Goal: Task Accomplishment & Management: Manage account settings

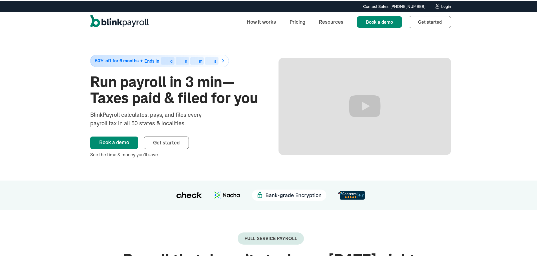
click at [441, 6] on div "Login" at bounding box center [446, 5] width 10 height 4
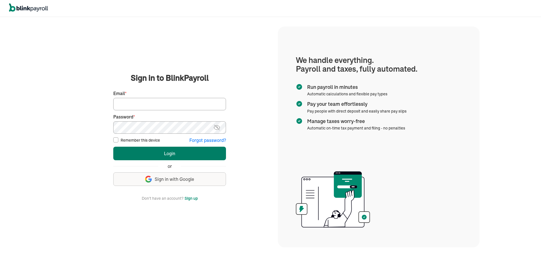
type input "wsafarik@sasaconsulting.com"
click at [171, 152] on button "Login" at bounding box center [169, 154] width 113 height 14
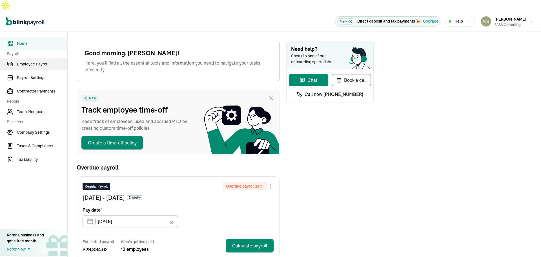
click at [39, 61] on span "Employee Payroll" at bounding box center [42, 64] width 50 height 6
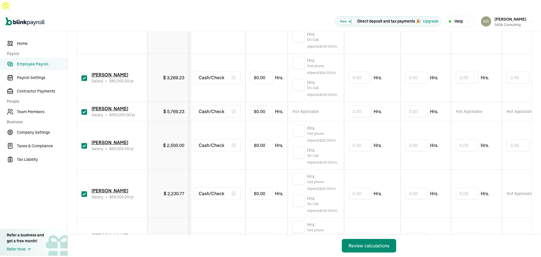
click at [84, 143] on input "checkbox" at bounding box center [85, 146] width 6 height 6
checkbox input "false"
type input "0.00"
click at [86, 191] on input "checkbox" at bounding box center [85, 194] width 6 height 6
checkbox input "false"
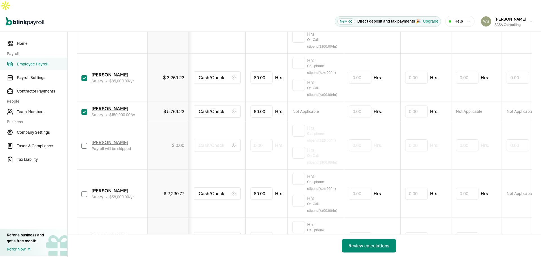
type input "0.00"
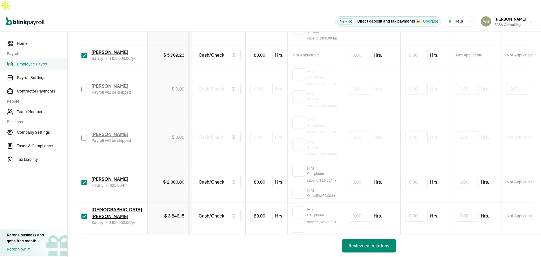
click at [84, 180] on input "checkbox" at bounding box center [85, 183] width 6 height 6
checkbox input "false"
type input "0.00"
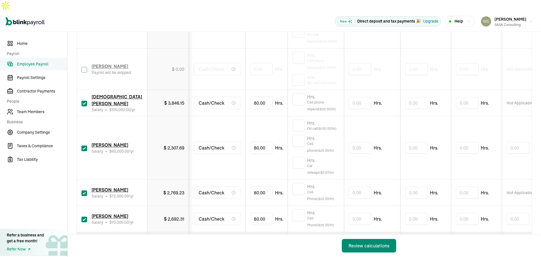
click at [86, 146] on input "checkbox" at bounding box center [85, 149] width 6 height 6
checkbox input "false"
type input "0.00"
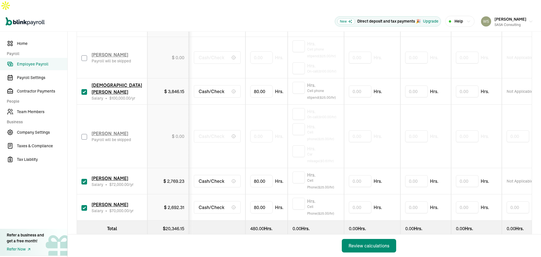
click at [83, 179] on input "checkbox" at bounding box center [85, 182] width 6 height 6
checkbox input "false"
type input "0.00"
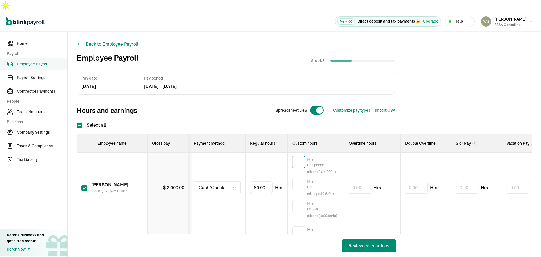
click at [299, 156] on input "text" at bounding box center [299, 162] width 12 height 12
type input "1"
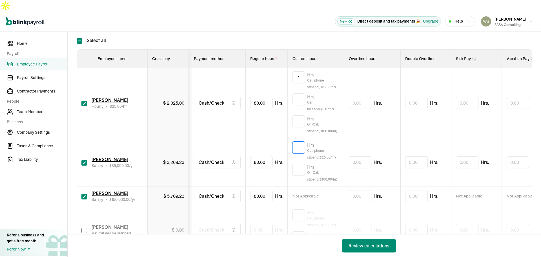
click at [300, 142] on input "text" at bounding box center [299, 148] width 12 height 12
type input "1"
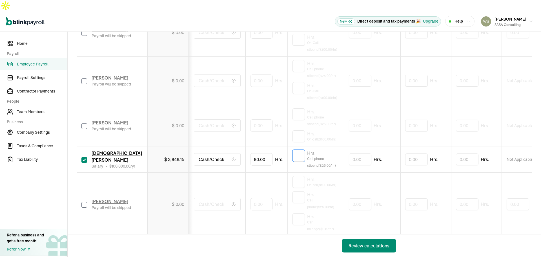
click at [301, 150] on input "text" at bounding box center [299, 156] width 12 height 12
type input "1"
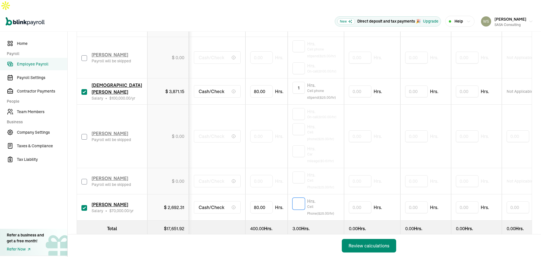
click at [298, 198] on input "text" at bounding box center [299, 204] width 12 height 12
type input "1"
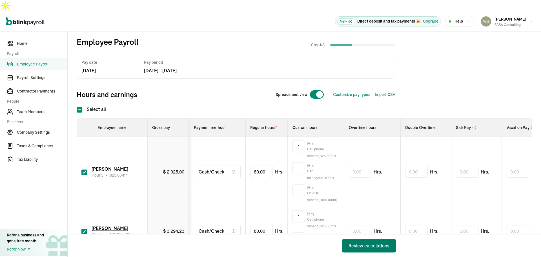
click at [375, 246] on div "Review calculations" at bounding box center [369, 245] width 41 height 7
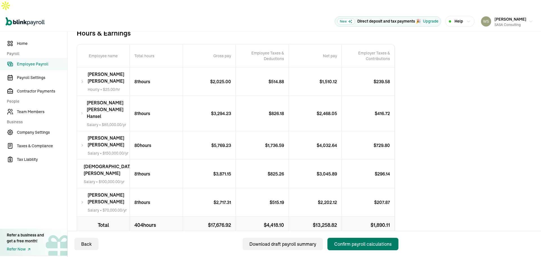
click at [356, 242] on div "Confirm payroll calculations" at bounding box center [363, 244] width 58 height 7
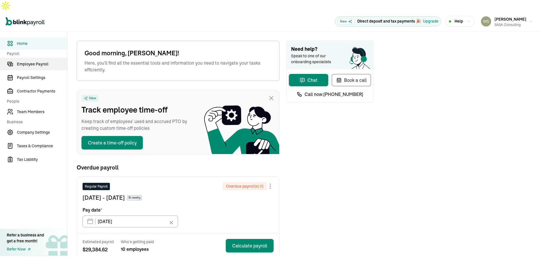
click at [39, 61] on span "Employee Payroll" at bounding box center [42, 64] width 50 height 6
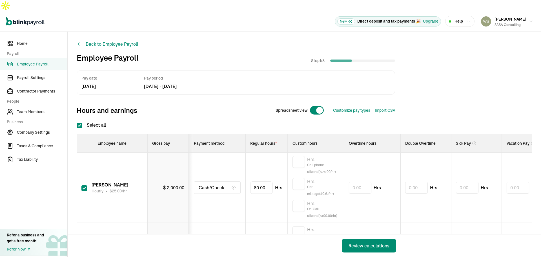
checkbox input "true"
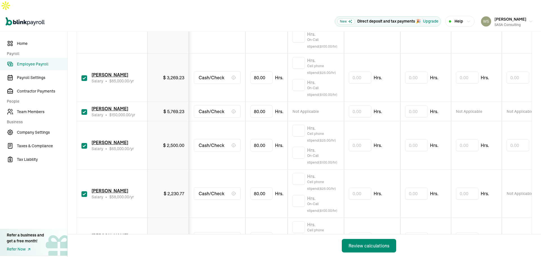
click at [84, 143] on input "checkbox" at bounding box center [85, 146] width 6 height 6
checkbox input "false"
type input "0.00"
click at [86, 191] on input "checkbox" at bounding box center [85, 194] width 6 height 6
checkbox input "false"
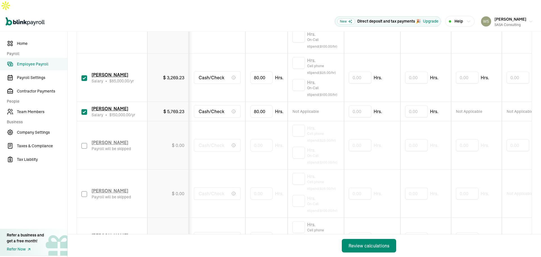
type input "0.00"
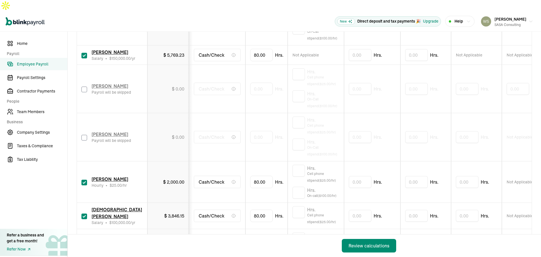
click at [84, 180] on input "checkbox" at bounding box center [85, 183] width 6 height 6
checkbox input "false"
type input "0.00"
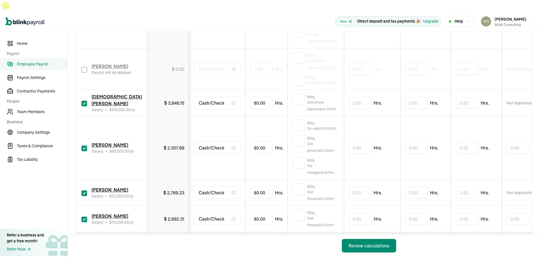
click at [86, 146] on input "checkbox" at bounding box center [85, 149] width 6 height 6
checkbox input "false"
type input "0.00"
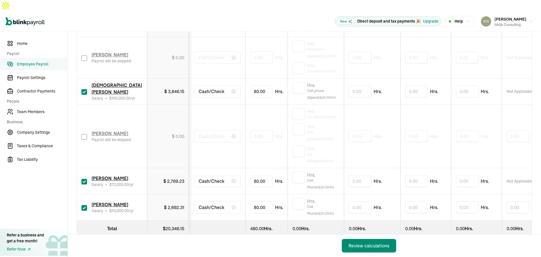
click at [83, 179] on input "checkbox" at bounding box center [85, 182] width 6 height 6
checkbox input "false"
type input "0.00"
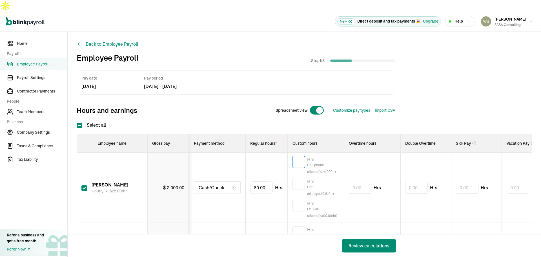
click at [299, 156] on input "text" at bounding box center [299, 162] width 12 height 12
type input "1"
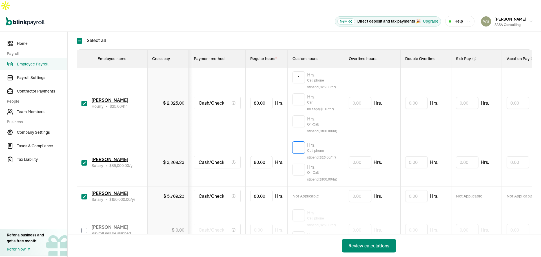
click at [300, 142] on input "text" at bounding box center [299, 148] width 12 height 12
type input "1"
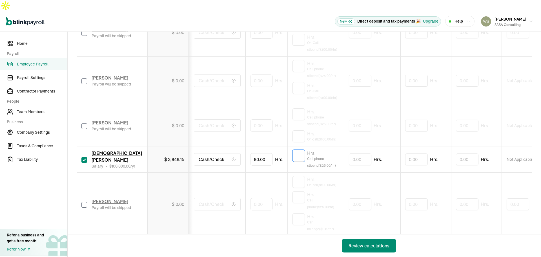
click at [301, 150] on input "text" at bounding box center [299, 156] width 12 height 12
type input "1"
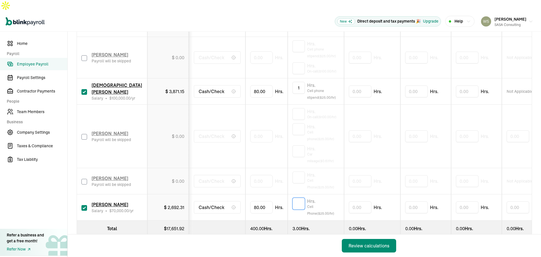
click at [298, 198] on input "text" at bounding box center [299, 204] width 12 height 12
type input "1"
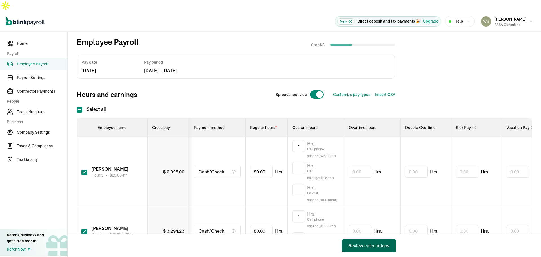
click at [375, 246] on div "Review calculations" at bounding box center [369, 245] width 41 height 7
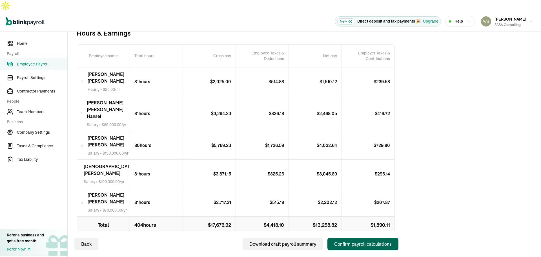
click at [356, 242] on div "Confirm payroll calculations" at bounding box center [363, 244] width 58 height 7
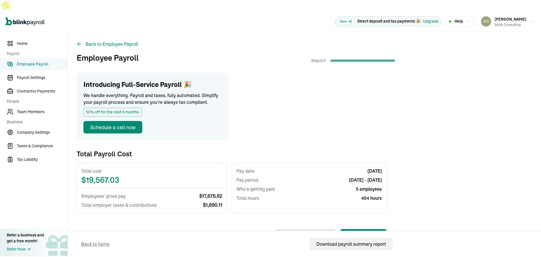
scroll to position [113, 0]
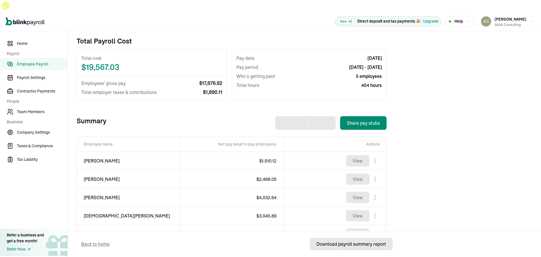
click at [359, 245] on div "Download payroll summary report" at bounding box center [352, 244] width 70 height 7
click at [366, 116] on button "Share pay stubs" at bounding box center [363, 123] width 47 height 14
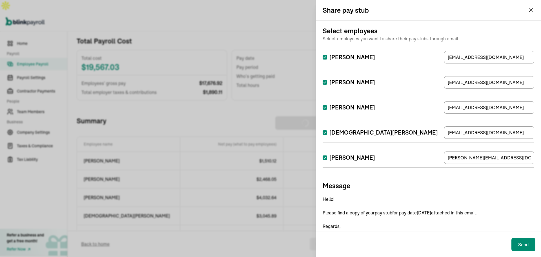
click at [324, 57] on input "[PERSON_NAME]" at bounding box center [325, 57] width 5 height 5
checkbox input "false"
click at [496, 212] on p "Hello! Please find a copy of your pay stub for pay date 08/22/2025 attached in …" at bounding box center [429, 223] width 212 height 54
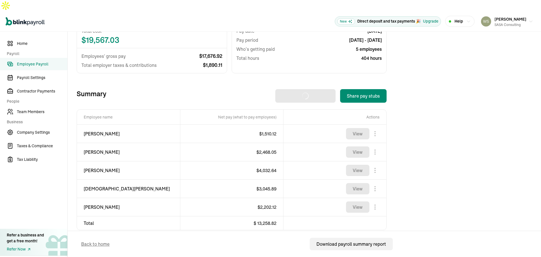
scroll to position [0, 0]
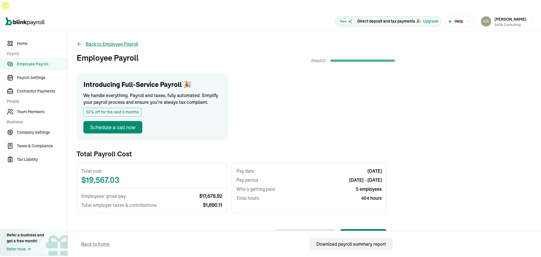
click at [107, 41] on button "Back to Employee Payroll" at bounding box center [107, 44] width 61 height 7
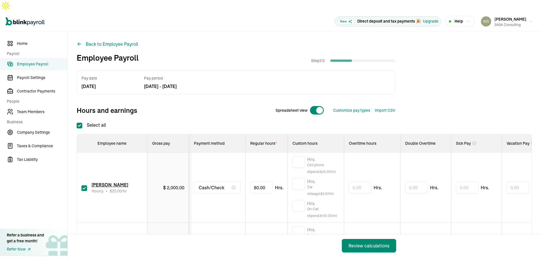
scroll to position [28, 0]
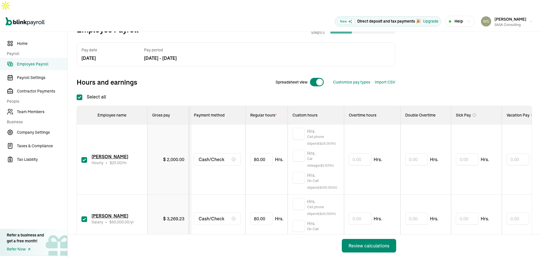
click at [84, 157] on input "checkbox" at bounding box center [85, 160] width 6 height 6
checkbox input "false"
type input "0.00"
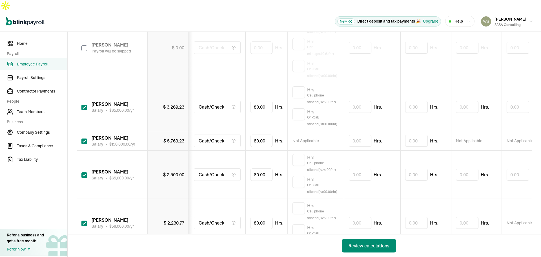
scroll to position [141, 0]
click at [85, 171] on input "checkbox" at bounding box center [85, 174] width 6 height 6
checkbox input "false"
type input "0.00"
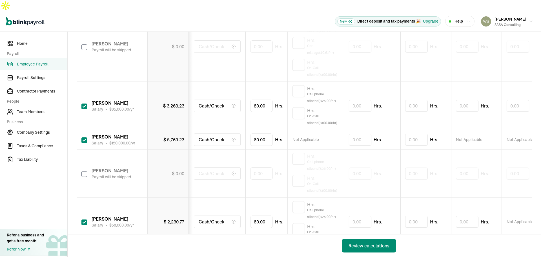
click at [84, 219] on input "checkbox" at bounding box center [85, 222] width 6 height 6
checkbox input "false"
type input "0.00"
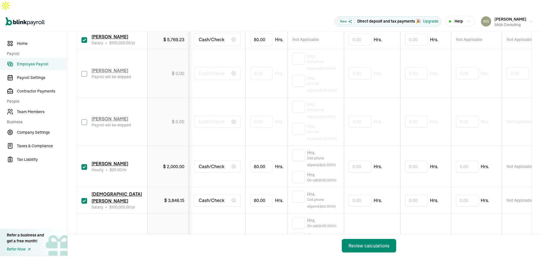
scroll to position [254, 0]
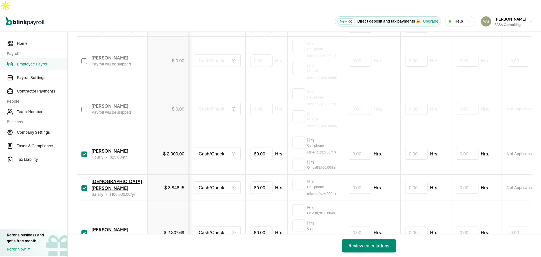
click at [84, 151] on input "checkbox" at bounding box center [85, 154] width 6 height 6
checkbox input "false"
type input "0.00"
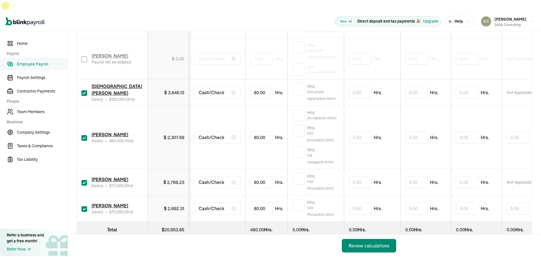
scroll to position [354, 0]
click at [85, 179] on input "checkbox" at bounding box center [85, 182] width 6 height 6
checkbox input "false"
type input "0.00"
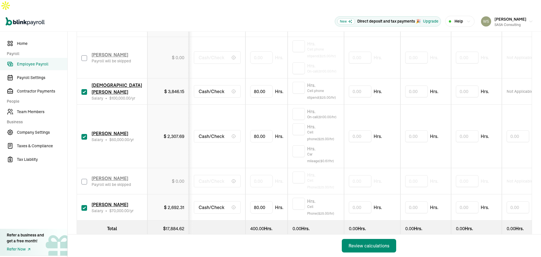
click at [84, 134] on input "checkbox" at bounding box center [85, 137] width 6 height 6
checkbox input "false"
type input "0.00"
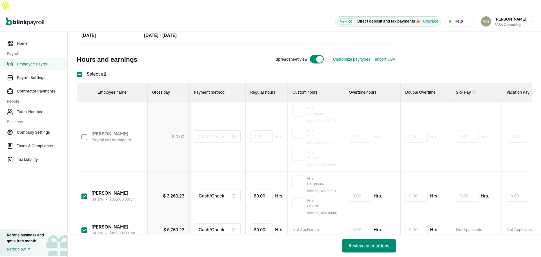
scroll to position [44, 0]
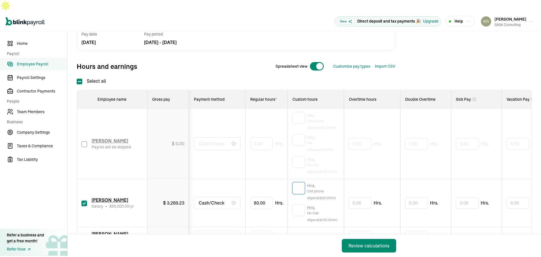
click at [301, 182] on input "text" at bounding box center [299, 188] width 12 height 12
type input "1"
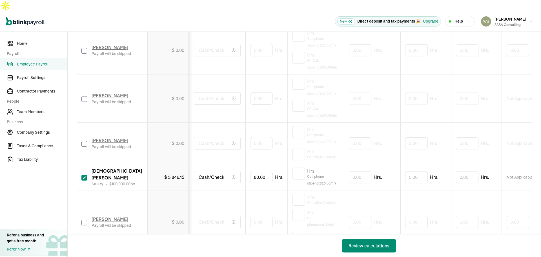
scroll to position [270, 0]
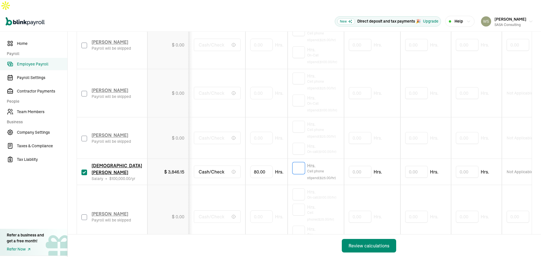
click at [302, 162] on input "text" at bounding box center [299, 168] width 12 height 12
type input "1"
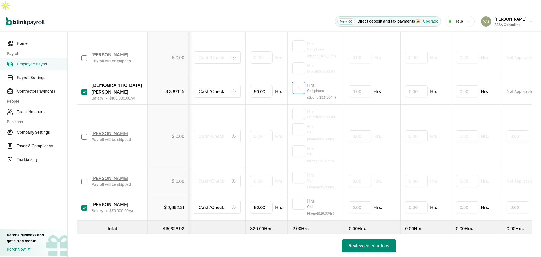
scroll to position [354, 0]
click at [298, 198] on input "text" at bounding box center [299, 204] width 12 height 12
type input "1"
click at [369, 244] on div "Review calculations" at bounding box center [369, 245] width 41 height 7
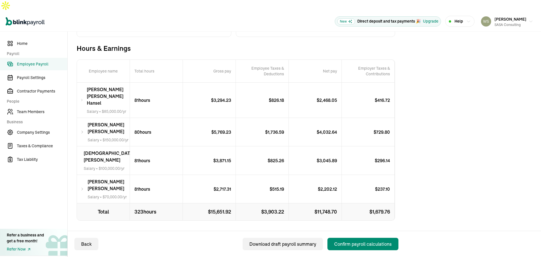
scroll to position [98, 0]
click at [351, 243] on div "Confirm payroll calculations" at bounding box center [363, 244] width 58 height 7
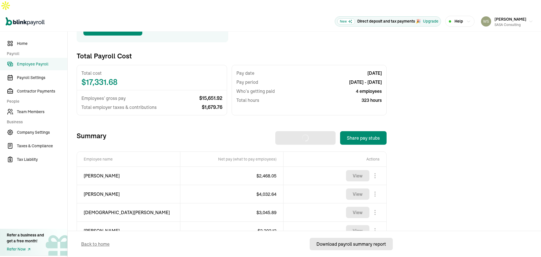
click at [355, 246] on div "Download payroll summary report" at bounding box center [352, 244] width 70 height 7
click at [373, 131] on button "Share pay stubs" at bounding box center [363, 138] width 47 height 14
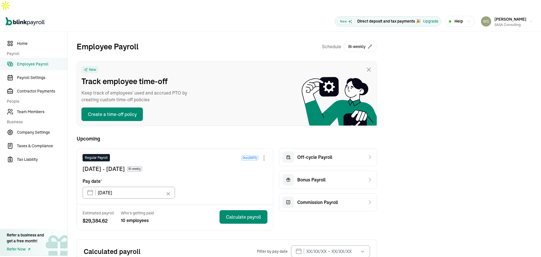
drag, startPoint x: 42, startPoint y: 79, endPoint x: 85, endPoint y: 79, distance: 43.1
click at [42, 88] on span "Contractor Payments" at bounding box center [42, 91] width 50 height 6
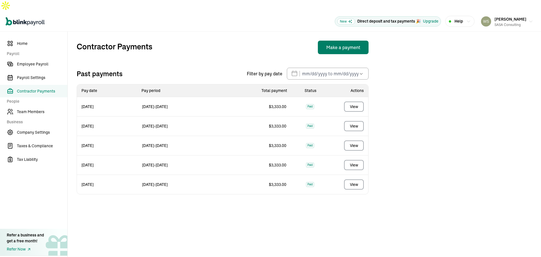
click at [344, 41] on button "Make a payment" at bounding box center [343, 48] width 51 height 14
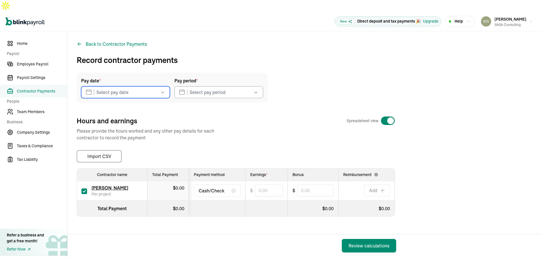
click at [138, 86] on input "text" at bounding box center [125, 92] width 89 height 12
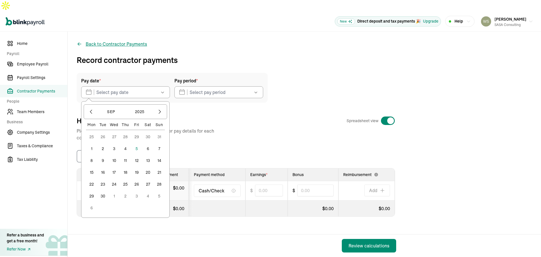
click at [124, 41] on button "Back to Contractor Payments" at bounding box center [112, 44] width 71 height 7
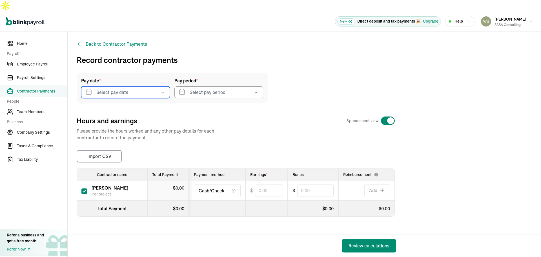
click at [151, 86] on input "text" at bounding box center [125, 92] width 89 height 12
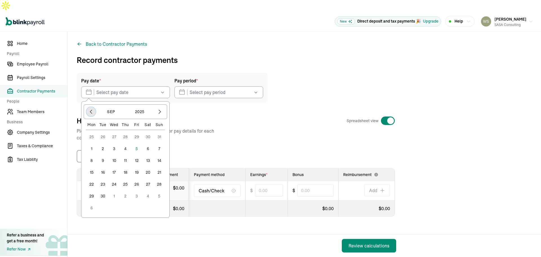
click at [89, 109] on icon "button" at bounding box center [91, 112] width 6 height 6
click at [135, 167] on button "22" at bounding box center [136, 172] width 11 height 11
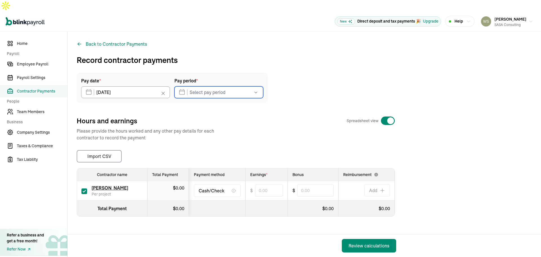
click at [208, 86] on input "text" at bounding box center [219, 92] width 89 height 12
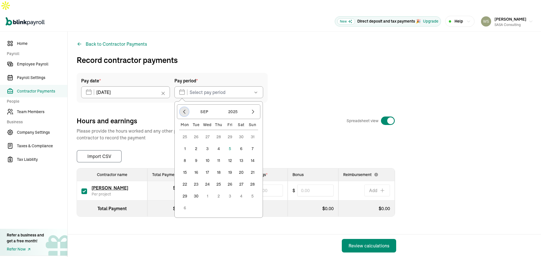
click at [184, 109] on icon "button" at bounding box center [185, 112] width 6 height 6
drag, startPoint x: 185, startPoint y: 137, endPoint x: 246, endPoint y: 136, distance: 60.6
click at [244, 136] on div "28 29 30 31 1 2 3 4 5 6 7 8 9 10 11 12 13 14 15 16 17 18 19 20 21 22 23 24 25 2…" at bounding box center [218, 166] width 79 height 71
click at [186, 143] on button "4" at bounding box center [184, 148] width 11 height 11
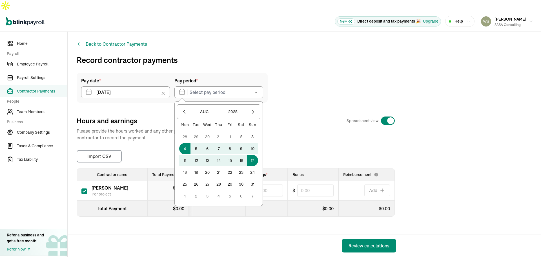
click at [253, 155] on button "17" at bounding box center [252, 160] width 11 height 11
type input "[DATE] ~ [DATE]"
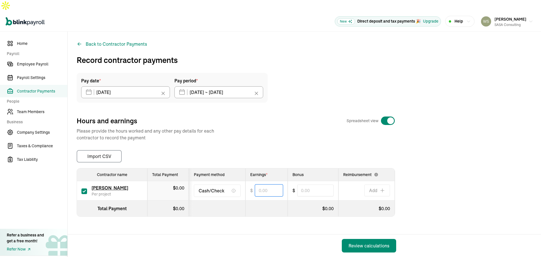
click at [273, 184] on input "text" at bounding box center [269, 190] width 28 height 12
type input "3,333.00"
click at [298, 132] on div "Pay date * [DATE] [DATE] Mon Tue Wed Thu Fri Sat Sun 25 26 27 28 29 30 31 1 2 3…" at bounding box center [305, 147] width 456 height 148
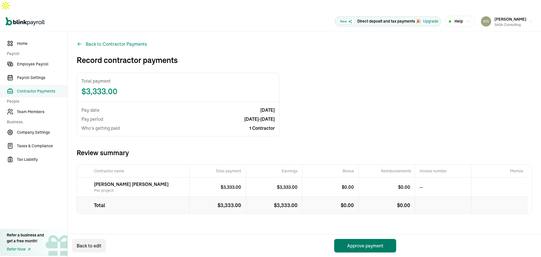
click at [362, 245] on button "Approve payment" at bounding box center [365, 246] width 62 height 14
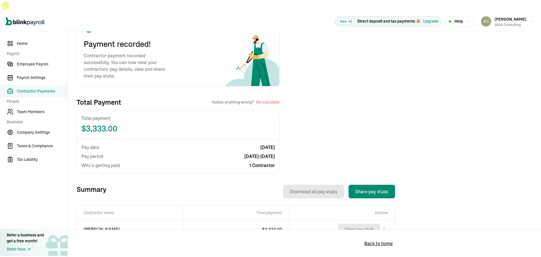
scroll to position [79, 0]
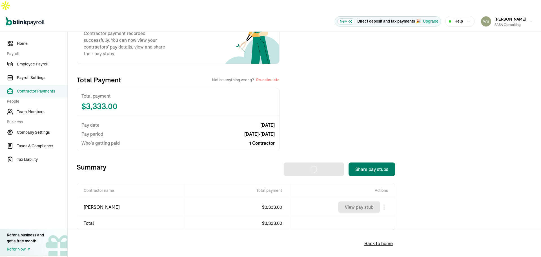
click at [375, 162] on button "Share pay stubs" at bounding box center [372, 169] width 47 height 14
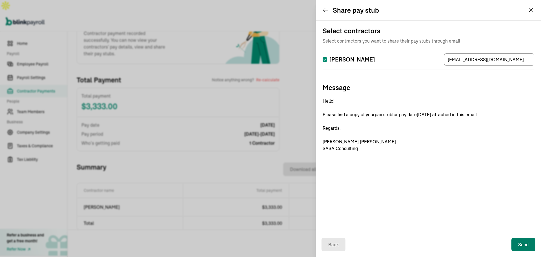
click at [519, 239] on button "Send" at bounding box center [524, 245] width 24 height 14
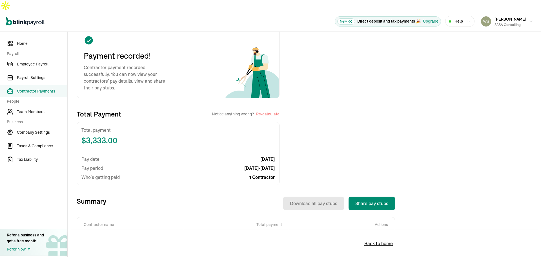
scroll to position [0, 0]
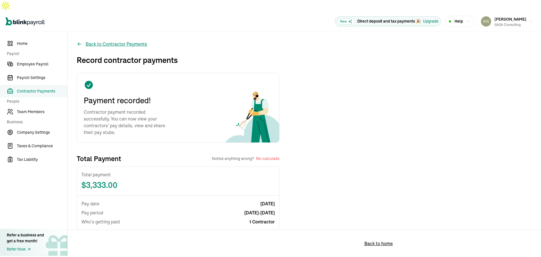
click at [105, 41] on button "Back to Contractor Payments" at bounding box center [112, 44] width 71 height 7
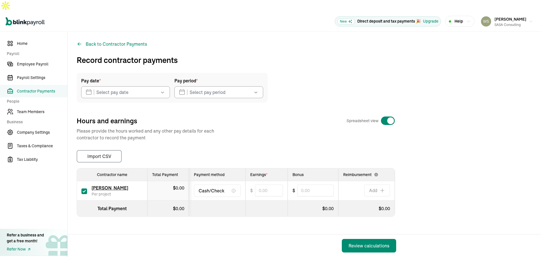
click at [166, 86] on button "button" at bounding box center [162, 92] width 16 height 12
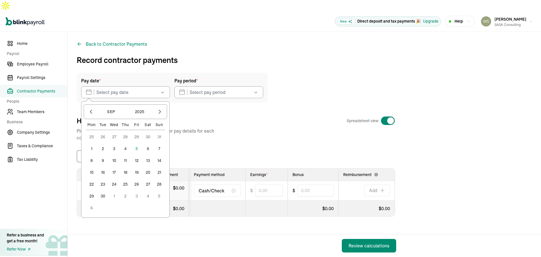
click at [137, 143] on button "5" at bounding box center [136, 148] width 11 height 11
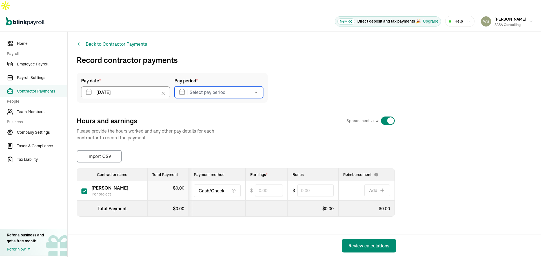
click at [242, 86] on input "text" at bounding box center [219, 92] width 89 height 12
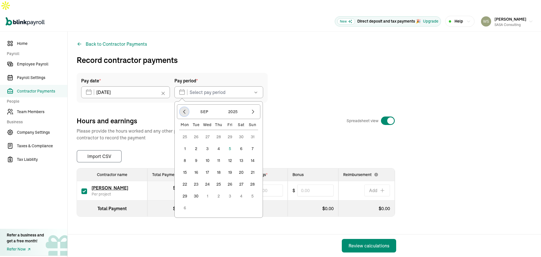
click at [184, 110] on icon "button" at bounding box center [185, 112] width 2 height 4
click at [184, 167] on button "18" at bounding box center [184, 172] width 11 height 11
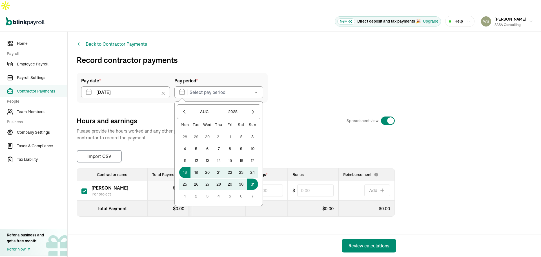
click at [254, 179] on button "31" at bounding box center [252, 184] width 11 height 11
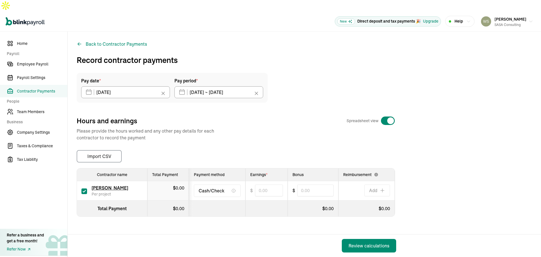
type input "[DATE] ~ [DATE]"
click at [274, 184] on input "text" at bounding box center [269, 190] width 28 height 12
type input "3,333.00"
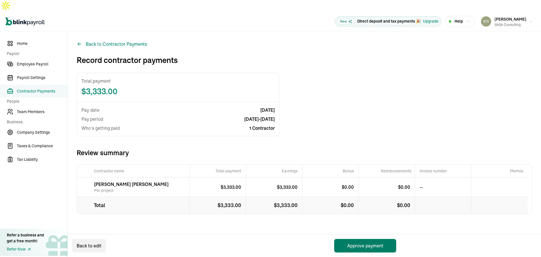
click at [370, 244] on button "Approve payment" at bounding box center [365, 246] width 62 height 14
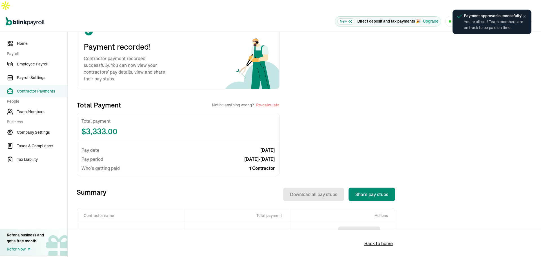
scroll to position [79, 0]
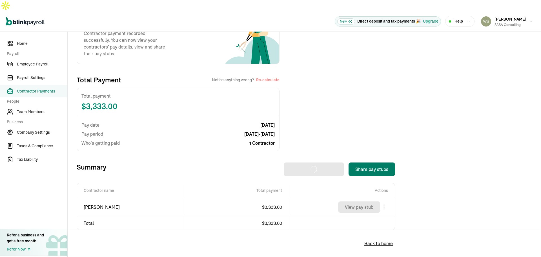
click at [376, 162] on button "Share pay stubs" at bounding box center [372, 169] width 47 height 14
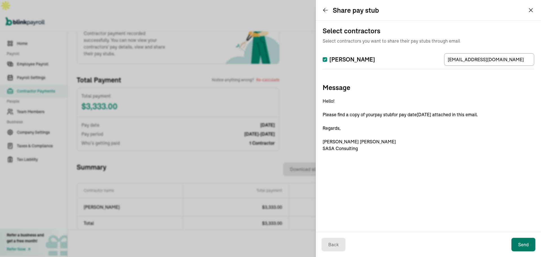
click at [525, 248] on button "Send" at bounding box center [524, 245] width 24 height 14
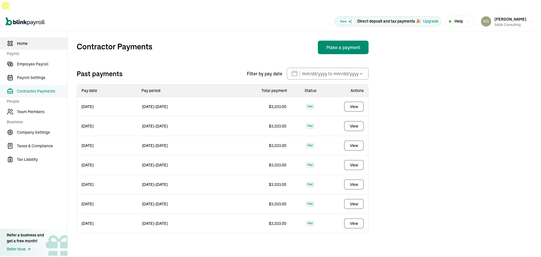
click at [27, 41] on span "Home" at bounding box center [42, 44] width 50 height 6
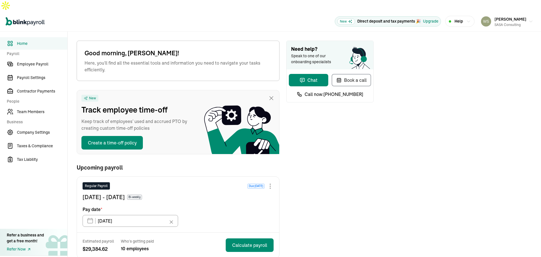
click at [41, 190] on nav "Home Payroll Employee Payroll Payroll Settings Contractor Payments People Team …" at bounding box center [33, 150] width 67 height 237
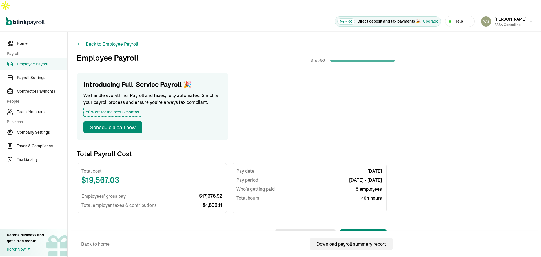
scroll to position [113, 0]
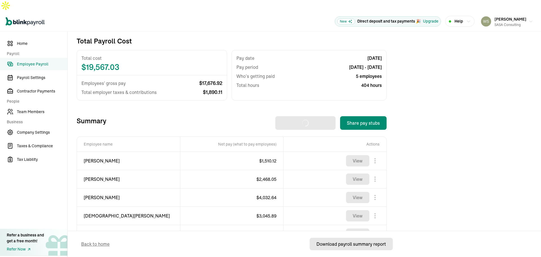
click at [359, 245] on div "Download payroll summary report" at bounding box center [352, 244] width 70 height 7
click at [366, 116] on button "Share pay stubs" at bounding box center [363, 123] width 47 height 14
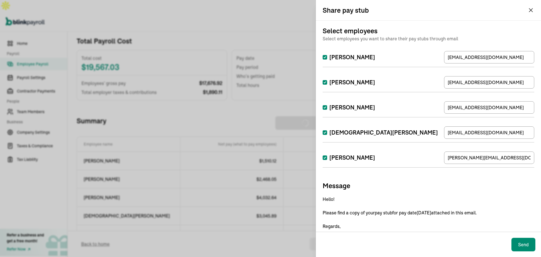
click at [324, 57] on input "[PERSON_NAME]" at bounding box center [325, 57] width 5 height 5
checkbox input "false"
click at [496, 212] on p "Hello! Please find a copy of your pay stub for pay date [DATE] attached in this…" at bounding box center [429, 223] width 212 height 54
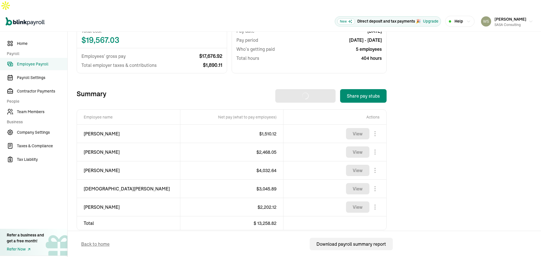
scroll to position [0, 0]
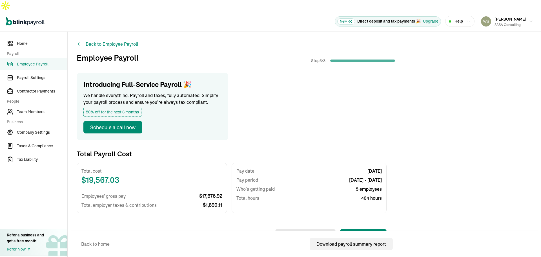
click at [107, 41] on button "Back to Employee Payroll" at bounding box center [107, 44] width 61 height 7
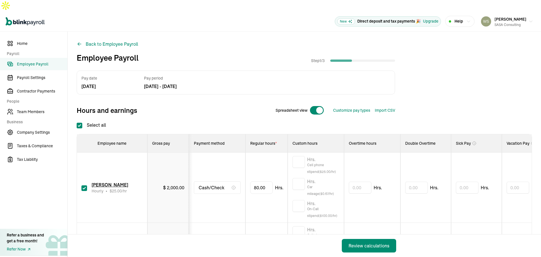
checkbox input "true"
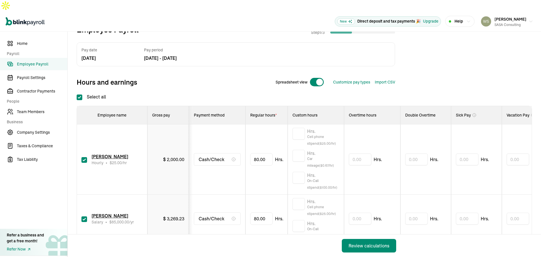
click at [84, 157] on input "checkbox" at bounding box center [85, 160] width 6 height 6
checkbox input "false"
type input "0.00"
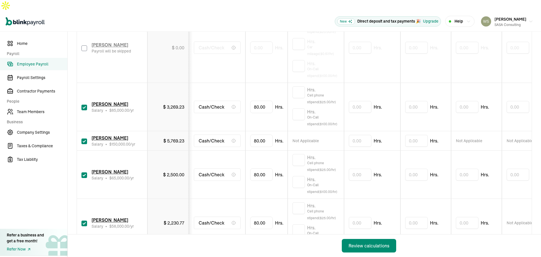
scroll to position [141, 0]
click at [85, 171] on input "checkbox" at bounding box center [85, 174] width 6 height 6
checkbox input "false"
type input "0.00"
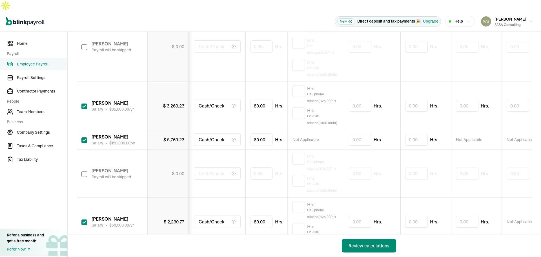
click at [84, 219] on input "checkbox" at bounding box center [85, 222] width 6 height 6
checkbox input "false"
type input "0.00"
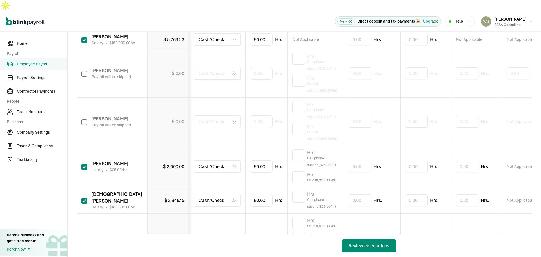
scroll to position [254, 0]
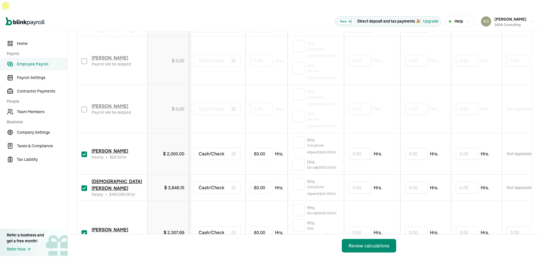
click at [84, 151] on input "checkbox" at bounding box center [85, 154] width 6 height 6
checkbox input "false"
type input "0.00"
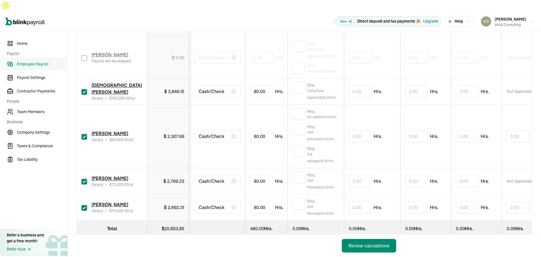
scroll to position [354, 0]
click at [85, 179] on input "checkbox" at bounding box center [85, 182] width 6 height 6
checkbox input "false"
type input "0.00"
click at [84, 134] on input "checkbox" at bounding box center [85, 137] width 6 height 6
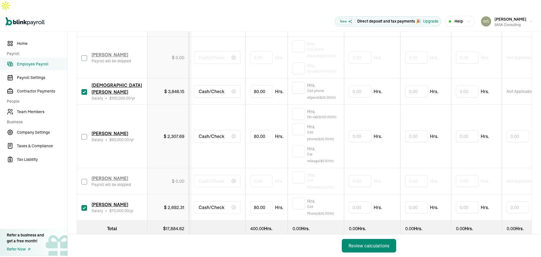
checkbox input "false"
type input "0.00"
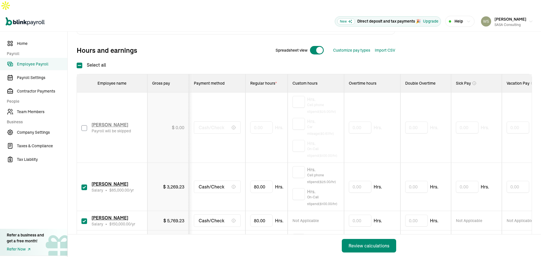
scroll to position [44, 0]
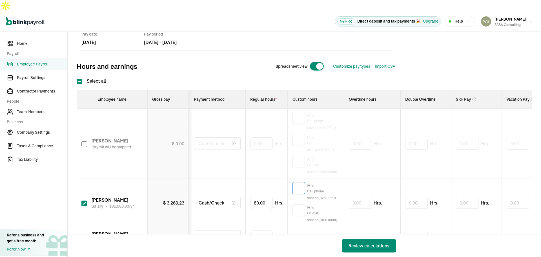
click at [301, 182] on input "text" at bounding box center [299, 188] width 12 height 12
type input "1"
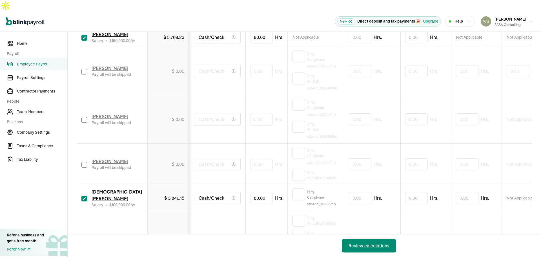
scroll to position [270, 0]
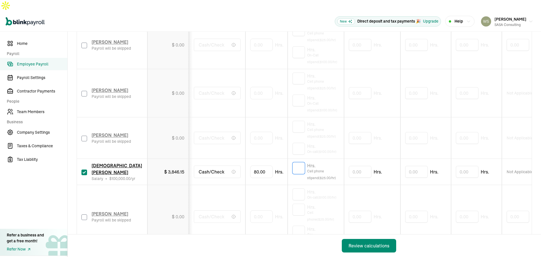
click at [302, 162] on input "text" at bounding box center [299, 168] width 12 height 12
type input "1"
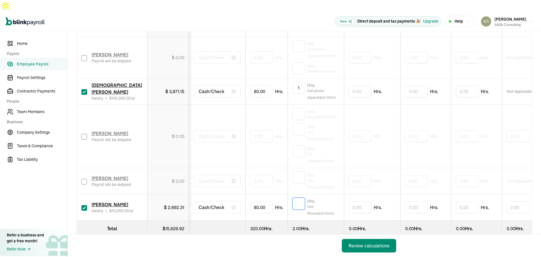
click at [298, 198] on input "text" at bounding box center [299, 204] width 12 height 12
type input "1"
click at [369, 244] on div "Review calculations" at bounding box center [369, 245] width 41 height 7
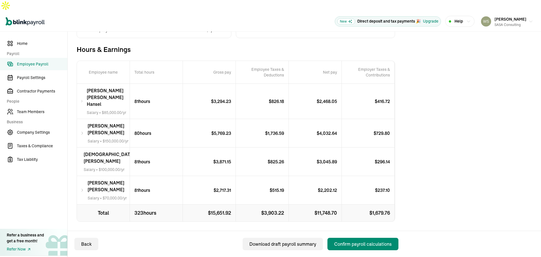
scroll to position [98, 0]
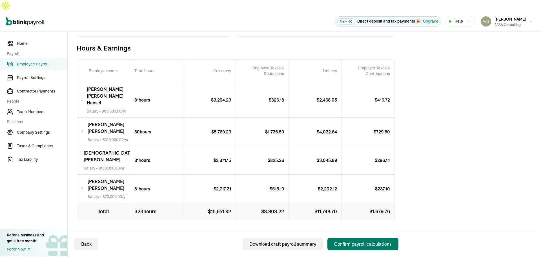
click at [351, 243] on div "Confirm payroll calculations" at bounding box center [363, 244] width 58 height 7
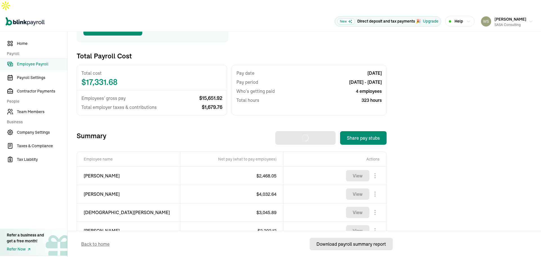
click at [355, 246] on div "Download payroll summary report" at bounding box center [352, 244] width 70 height 7
click at [373, 131] on button "Share pay stubs" at bounding box center [363, 138] width 47 height 14
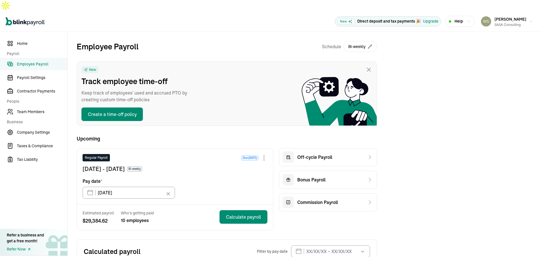
drag, startPoint x: 42, startPoint y: 79, endPoint x: 85, endPoint y: 79, distance: 43.1
click at [42, 88] on span "Contractor Payments" at bounding box center [42, 91] width 50 height 6
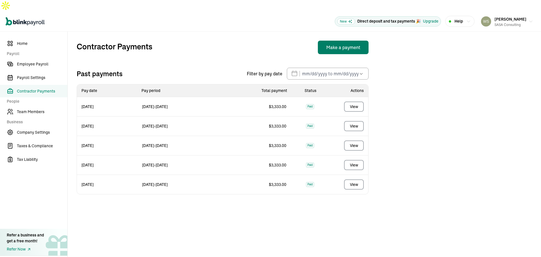
click at [344, 41] on button "Make a payment" at bounding box center [343, 48] width 51 height 14
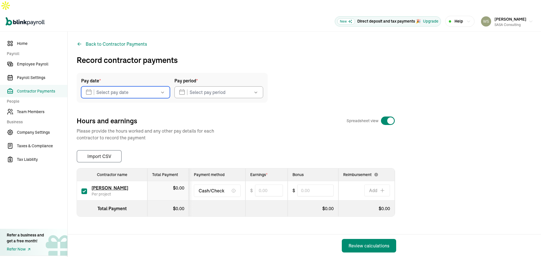
click at [138, 86] on input "text" at bounding box center [125, 92] width 89 height 12
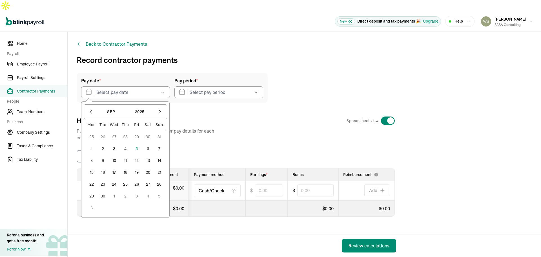
click at [124, 41] on button "Back to Contractor Payments" at bounding box center [112, 44] width 71 height 7
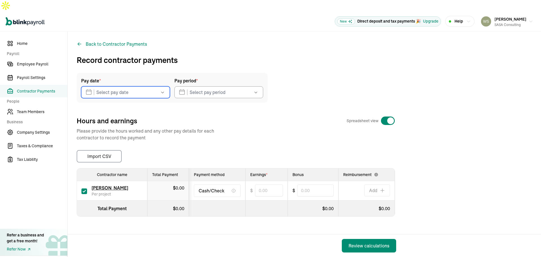
click at [151, 86] on input "text" at bounding box center [125, 92] width 89 height 12
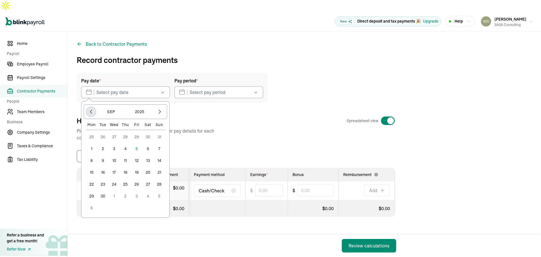
click at [89, 109] on icon "button" at bounding box center [91, 112] width 6 height 6
click at [135, 167] on button "22" at bounding box center [136, 172] width 11 height 11
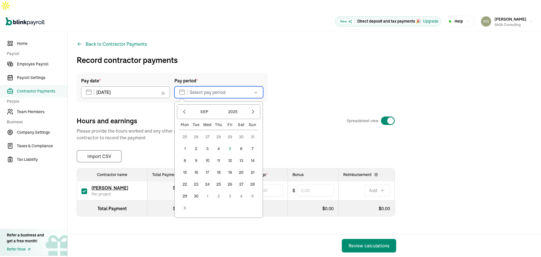
click at [208, 86] on input "text" at bounding box center [219, 92] width 89 height 12
click at [184, 109] on icon "button" at bounding box center [185, 112] width 6 height 6
drag, startPoint x: 185, startPoint y: 137, endPoint x: 245, endPoint y: 136, distance: 59.8
click at [244, 136] on div "28 29 30 31 1 2 3 4 5 6 7 8 9 10 11 12 13 14 15 16 17 18 19 20 21 22 23 24 25 2…" at bounding box center [218, 166] width 79 height 71
click at [186, 143] on button "4" at bounding box center [184, 148] width 11 height 11
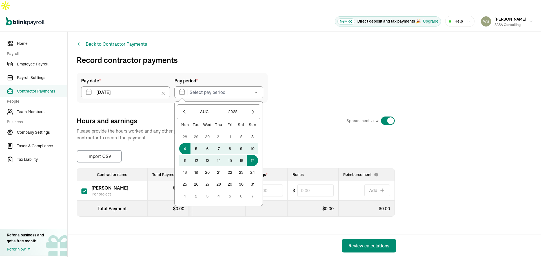
click at [253, 155] on button "17" at bounding box center [252, 160] width 11 height 11
type input "[DATE] ~ [DATE]"
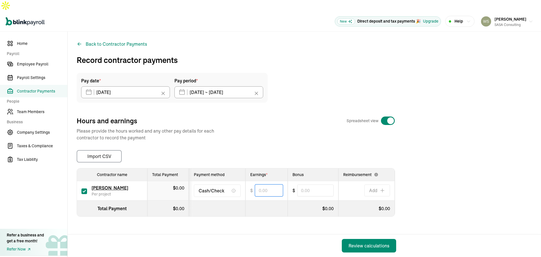
click at [273, 184] on input "text" at bounding box center [269, 190] width 28 height 12
type input "3,333.00"
click at [298, 132] on div "Pay date * [DATE] [DATE] Mon Tue Wed Thu Fri Sat Sun 25 26 27 28 29 30 31 1 2 3…" at bounding box center [305, 147] width 456 height 148
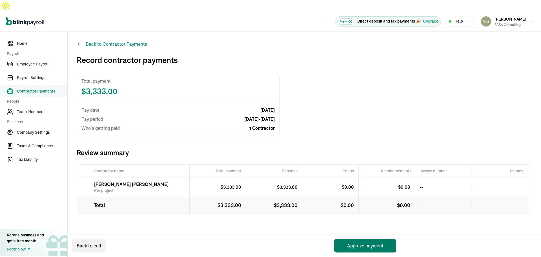
click at [362, 245] on button "Approve payment" at bounding box center [365, 246] width 62 height 14
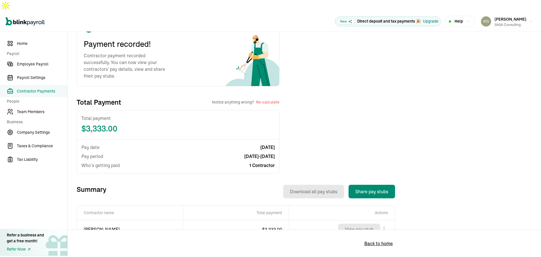
scroll to position [79, 0]
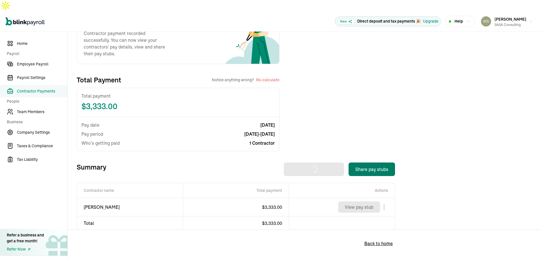
click at [375, 162] on button "Share pay stubs" at bounding box center [372, 169] width 47 height 14
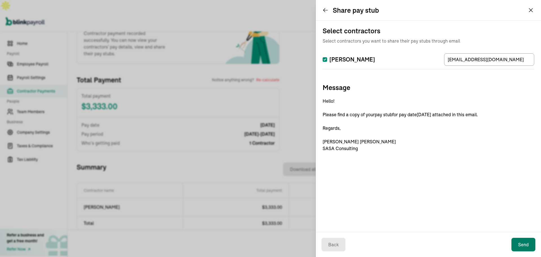
click at [519, 239] on button "Send" at bounding box center [524, 245] width 24 height 14
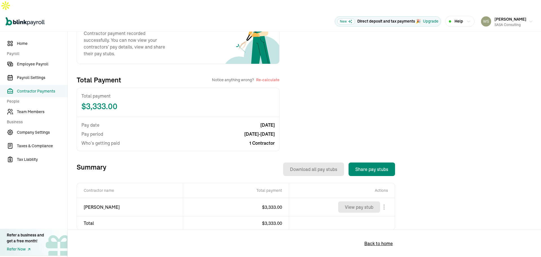
scroll to position [0, 0]
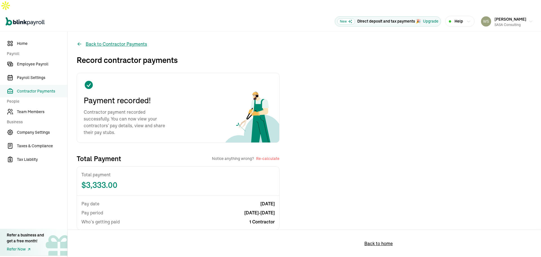
click at [105, 41] on button "Back to Contractor Payments" at bounding box center [112, 44] width 71 height 7
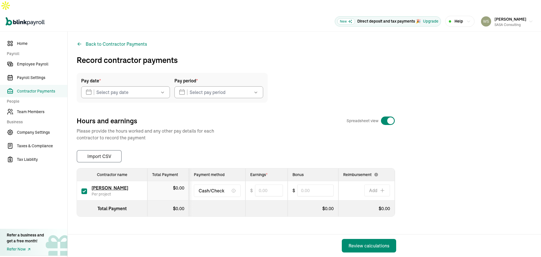
click at [166, 86] on button "button" at bounding box center [162, 92] width 16 height 12
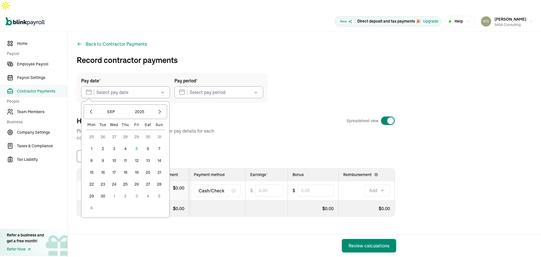
click at [137, 143] on button "5" at bounding box center [136, 148] width 11 height 11
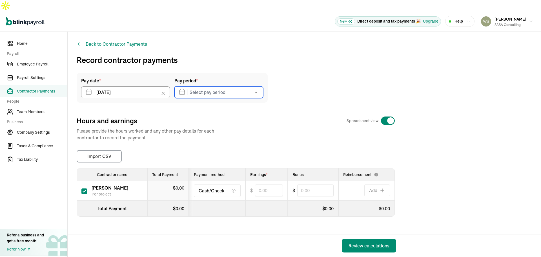
click at [242, 86] on input "text" at bounding box center [219, 92] width 89 height 12
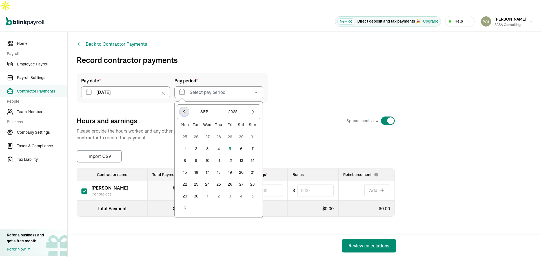
click at [184, 110] on icon "button" at bounding box center [185, 112] width 2 height 4
click at [184, 167] on button "18" at bounding box center [184, 172] width 11 height 11
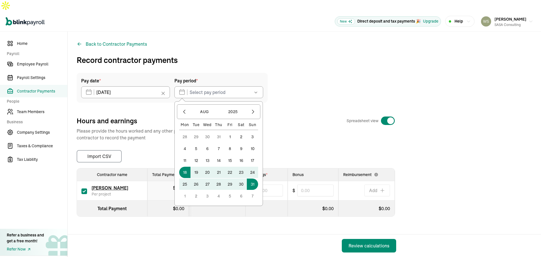
click at [254, 179] on button "31" at bounding box center [252, 184] width 11 height 11
type input "[DATE] ~ [DATE]"
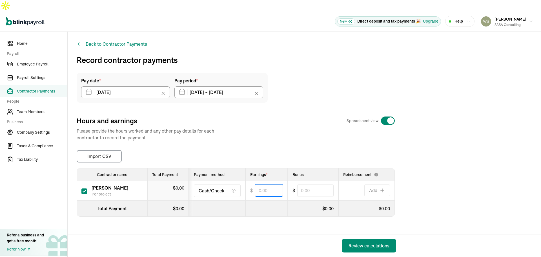
click at [274, 184] on input "text" at bounding box center [269, 190] width 28 height 12
type input "3,333.00"
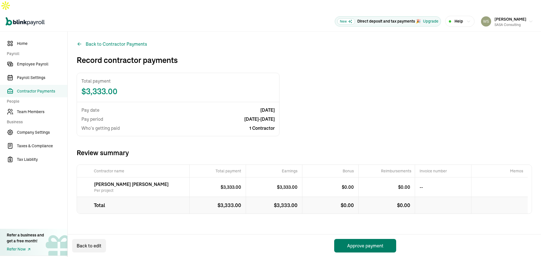
click at [370, 244] on button "Approve payment" at bounding box center [365, 246] width 62 height 14
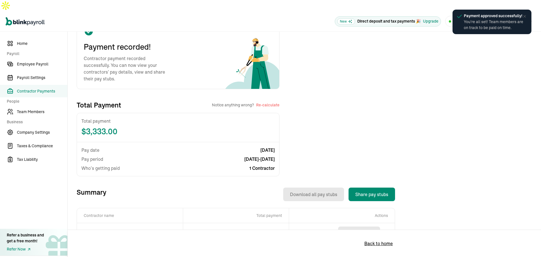
scroll to position [79, 0]
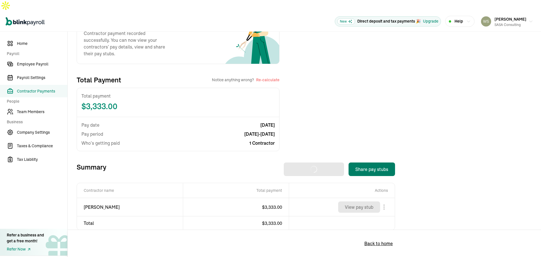
click at [376, 162] on button "Share pay stubs" at bounding box center [372, 169] width 47 height 14
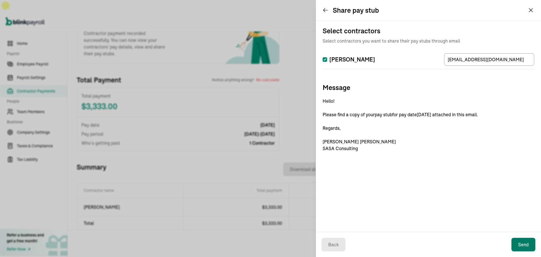
click at [525, 248] on button "Send" at bounding box center [524, 245] width 24 height 14
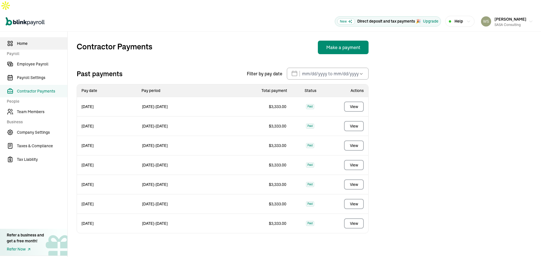
click at [27, 41] on span "Home" at bounding box center [42, 44] width 50 height 6
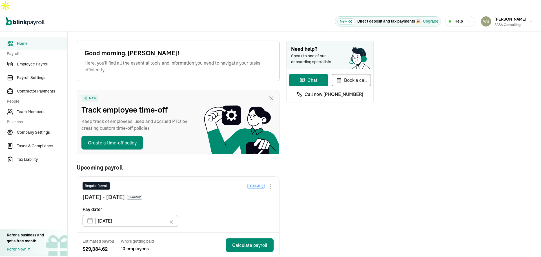
click at [41, 190] on nav "Home Payroll Employee Payroll Payroll Settings Contractor Payments People Team …" at bounding box center [33, 150] width 67 height 237
